Goal: Transaction & Acquisition: Purchase product/service

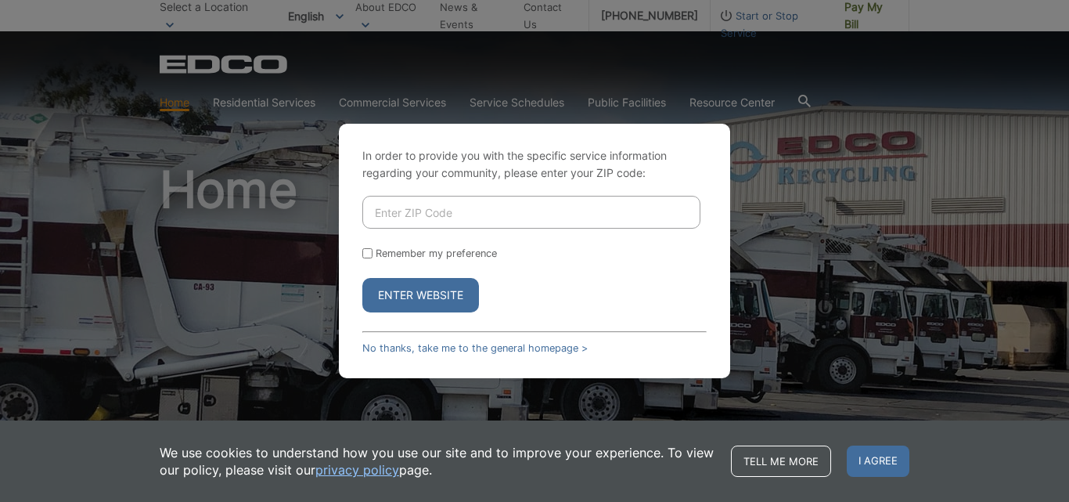
click at [467, 225] on input "Enter ZIP Code" at bounding box center [531, 212] width 338 height 33
click at [464, 219] on input "Enter ZIP Code" at bounding box center [531, 212] width 338 height 33
click at [913, 50] on div "In order to provide you with the specific service information regarding your co…" at bounding box center [534, 251] width 1069 height 502
click at [870, 13] on div "In order to provide you with the specific service information regarding your co…" at bounding box center [534, 251] width 1069 height 502
click at [442, 220] on input "Enter ZIP Code" at bounding box center [531, 212] width 338 height 33
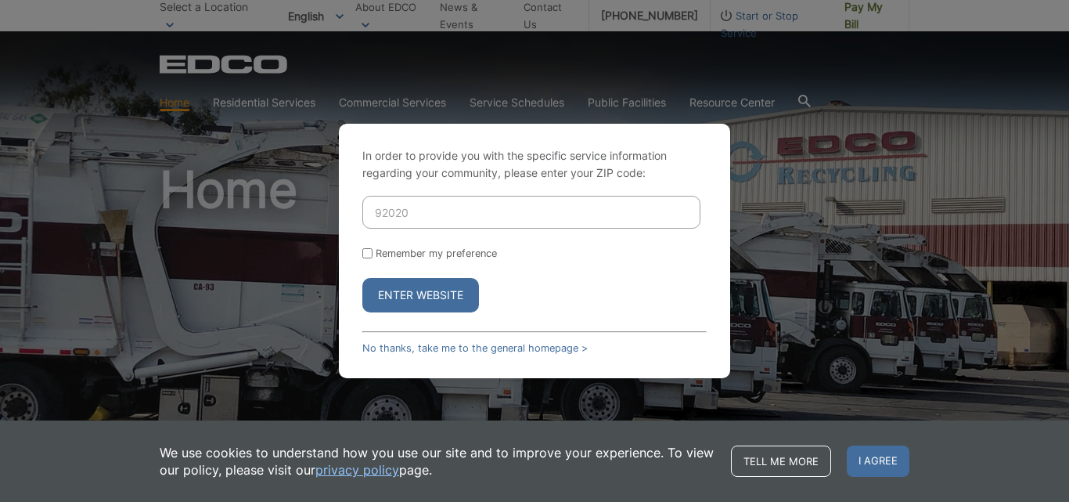
type input "92020"
click at [362, 252] on input "Remember my preference" at bounding box center [367, 253] width 10 height 10
checkbox input "true"
click at [399, 297] on button "Enter Website" at bounding box center [420, 295] width 117 height 34
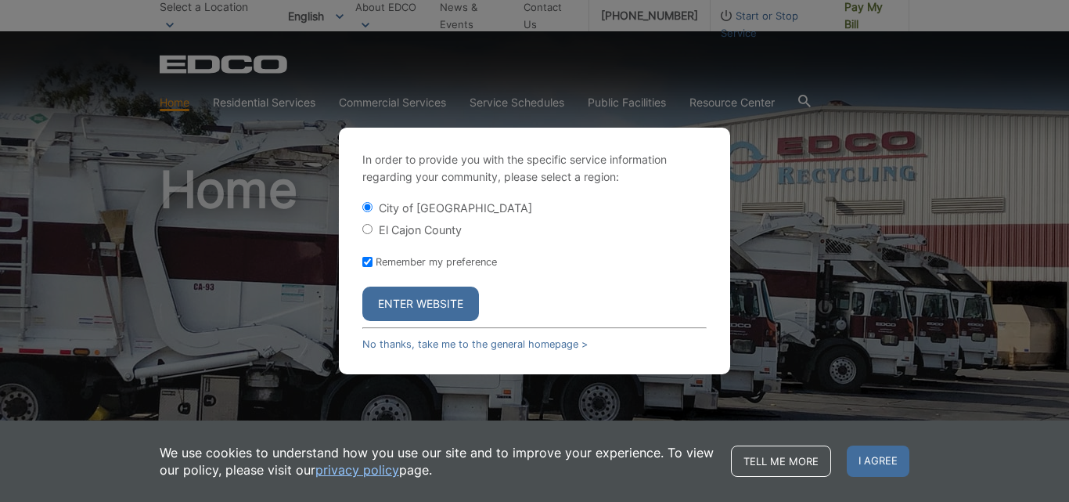
click at [439, 298] on button "Enter Website" at bounding box center [420, 304] width 117 height 34
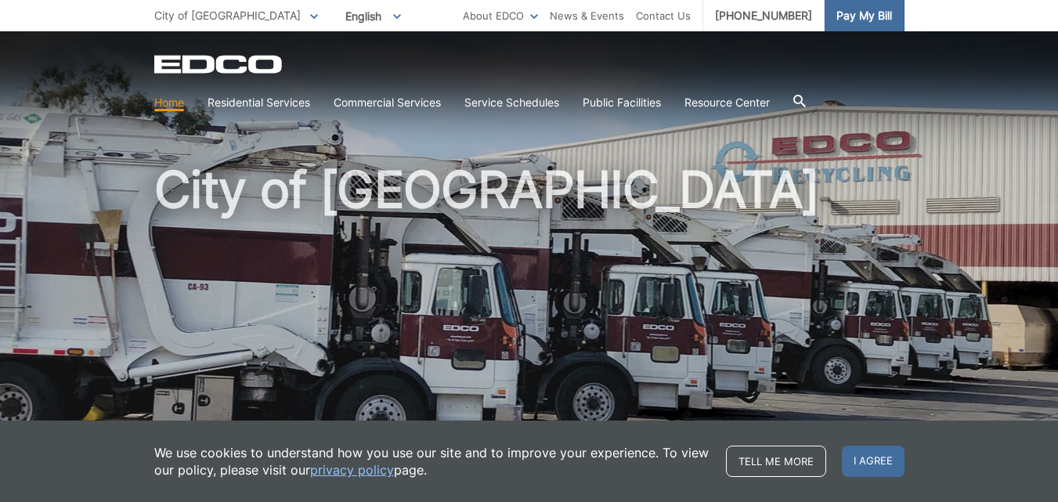
click at [864, 13] on span "Pay My Bill" at bounding box center [864, 15] width 56 height 17
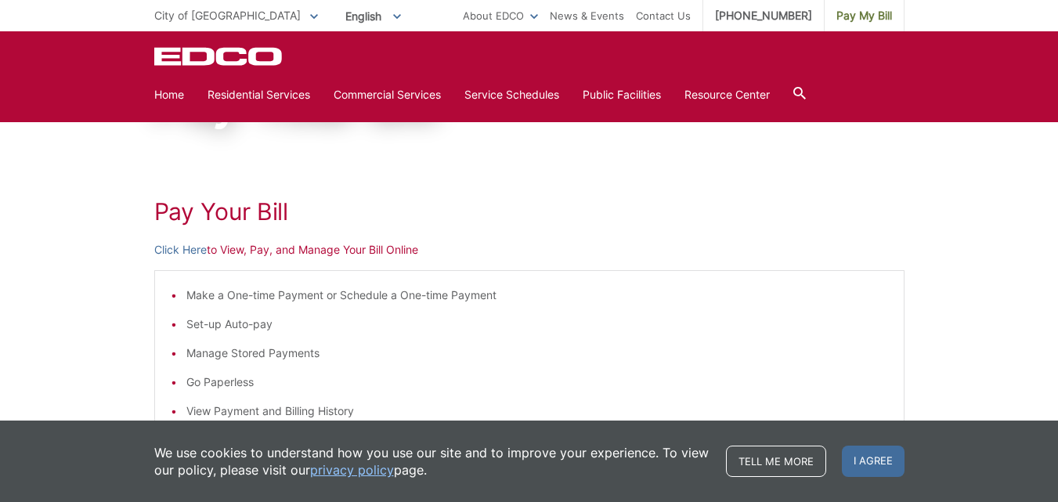
scroll to position [66, 0]
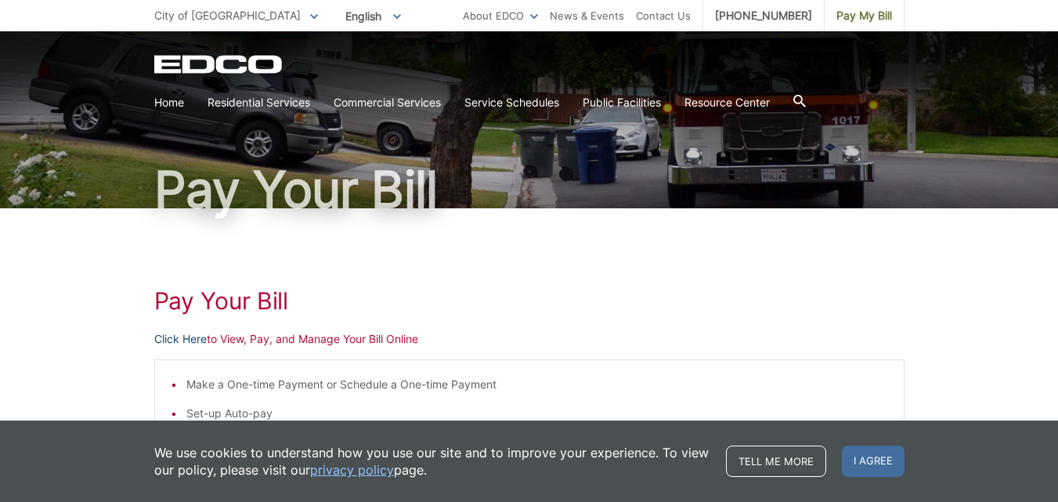
click at [193, 340] on link "Click Here" at bounding box center [180, 338] width 52 height 17
